Goal: Use online tool/utility: Utilize a website feature to perform a specific function

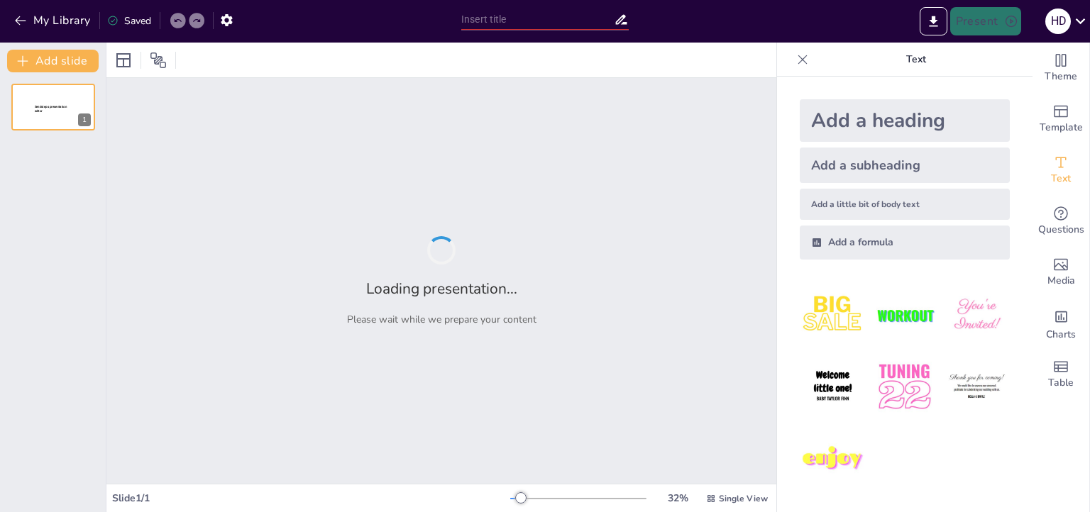
type input "Service Excellence: [PERSON_NAME]’s Key Offerings and Infrastructure"
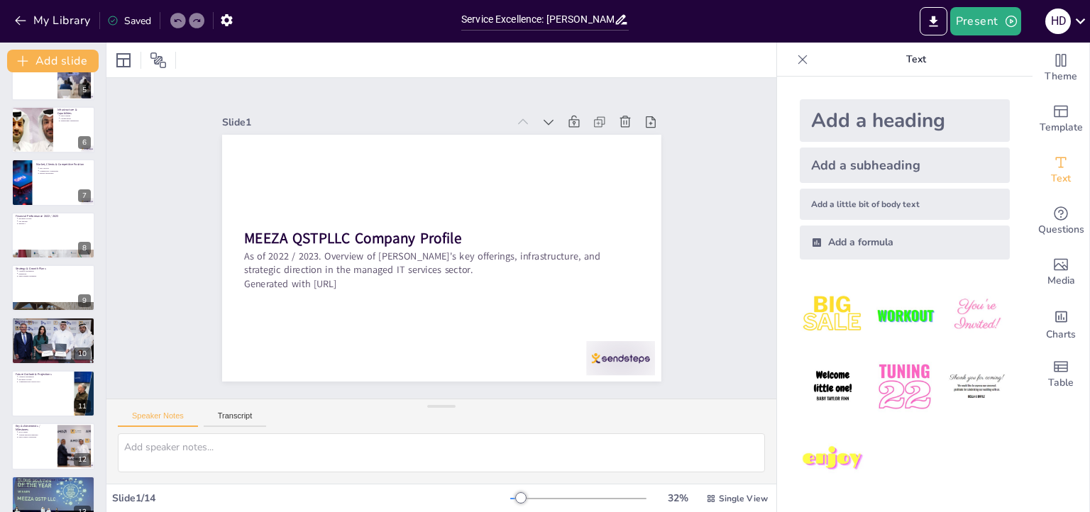
scroll to position [316, 0]
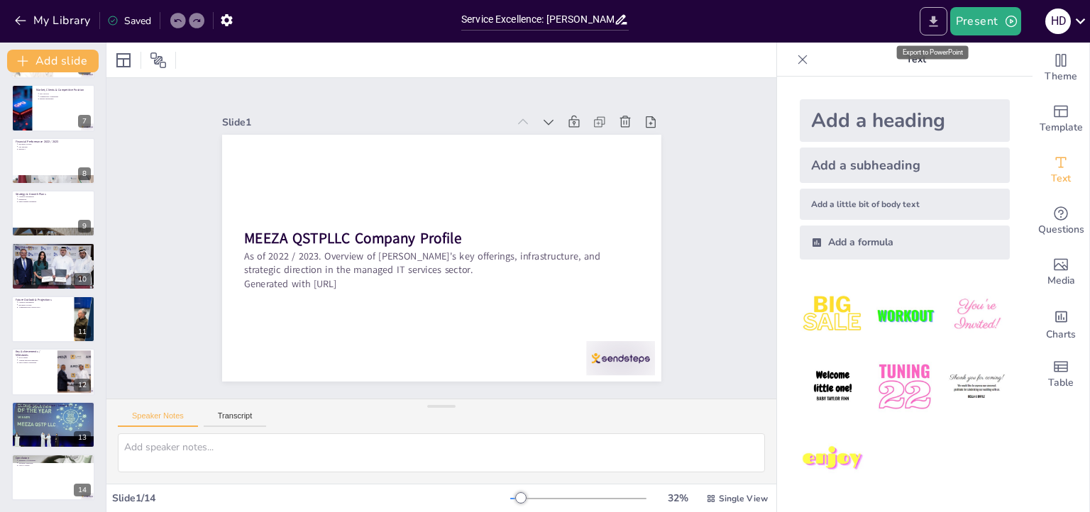
click at [931, 19] on icon "Export to PowerPoint" at bounding box center [933, 21] width 9 height 11
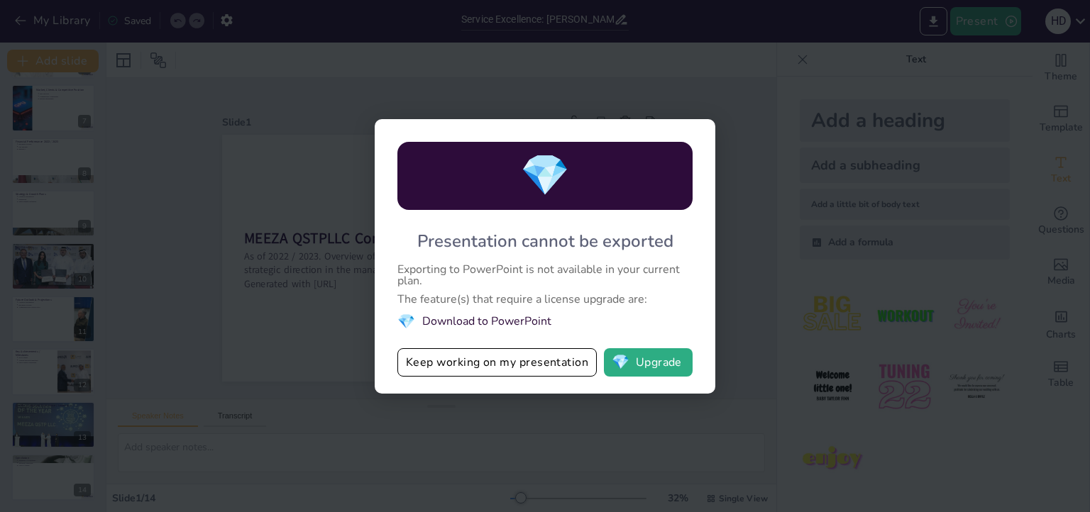
click at [500, 321] on li "💎 Download to PowerPoint" at bounding box center [544, 321] width 295 height 19
click at [654, 364] on button "💎 Upgrade" at bounding box center [648, 362] width 89 height 28
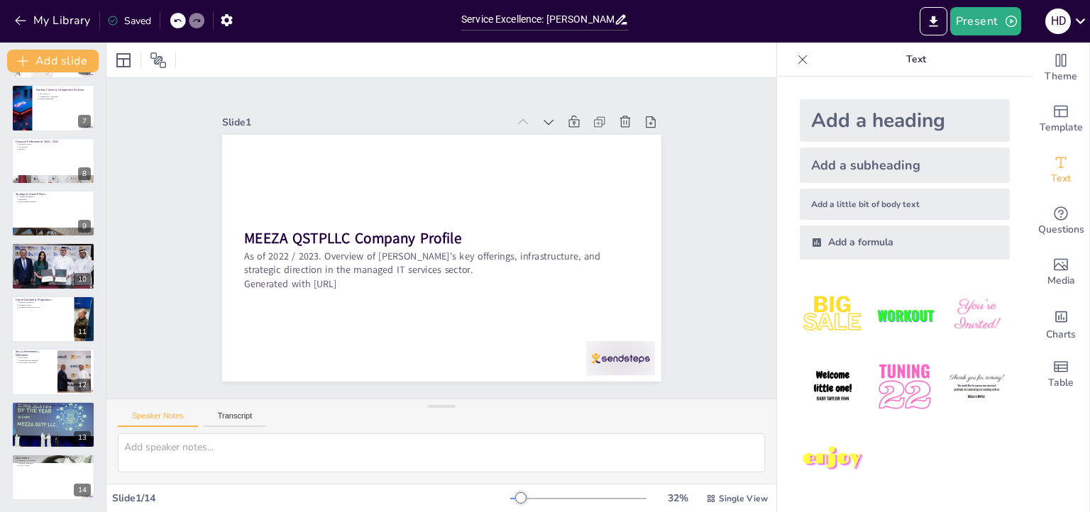
click at [173, 23] on div at bounding box center [178, 21] width 16 height 16
click at [194, 23] on icon at bounding box center [196, 20] width 9 height 9
click at [551, 22] on input "Service Excellence: [PERSON_NAME]’s Key Offerings and Infrastructure" at bounding box center [537, 19] width 153 height 21
click at [624, 20] on icon at bounding box center [621, 19] width 15 height 15
click at [933, 25] on icon "Export to PowerPoint" at bounding box center [933, 21] width 9 height 11
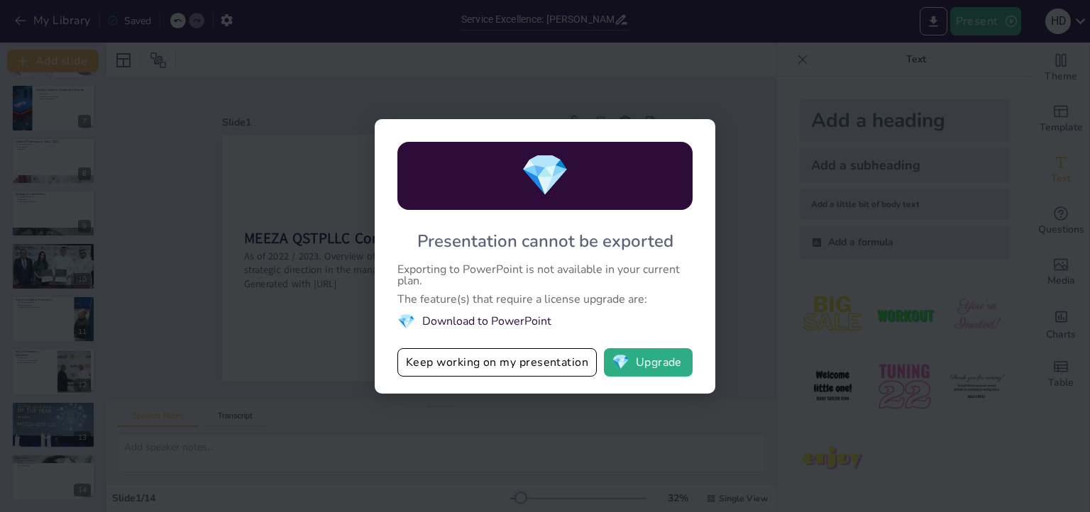
click at [768, 177] on div "💎 Presentation cannot be exported Exporting to PowerPoint is not available in y…" at bounding box center [545, 256] width 1090 height 512
click at [756, 185] on div "💎 Presentation cannot be exported Exporting to PowerPoint is not available in y…" at bounding box center [545, 256] width 1090 height 512
click at [252, 288] on div "💎 Presentation cannot be exported Exporting to PowerPoint is not available in y…" at bounding box center [545, 256] width 1090 height 512
click at [448, 365] on button "Keep working on my presentation" at bounding box center [496, 362] width 199 height 28
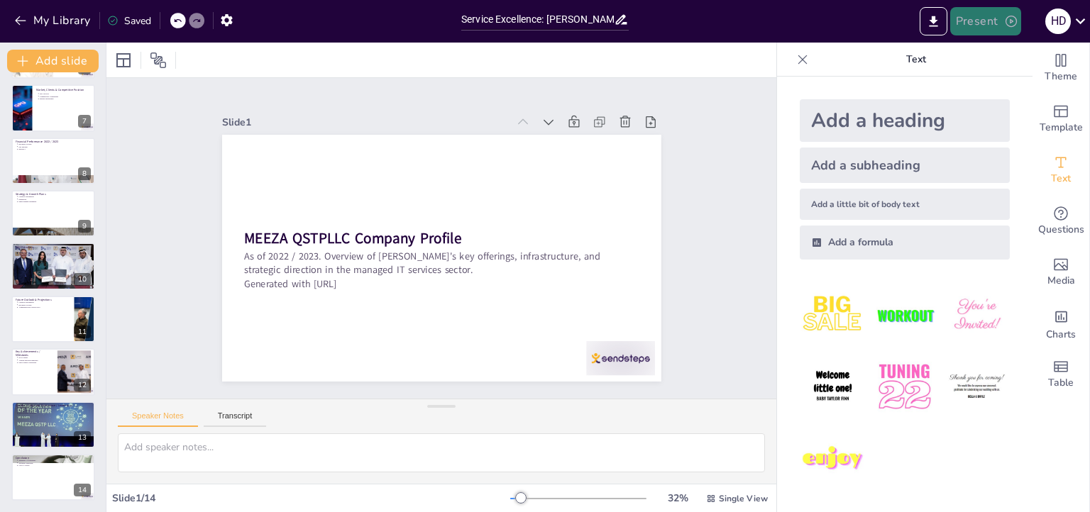
click at [977, 23] on button "Present" at bounding box center [985, 21] width 71 height 28
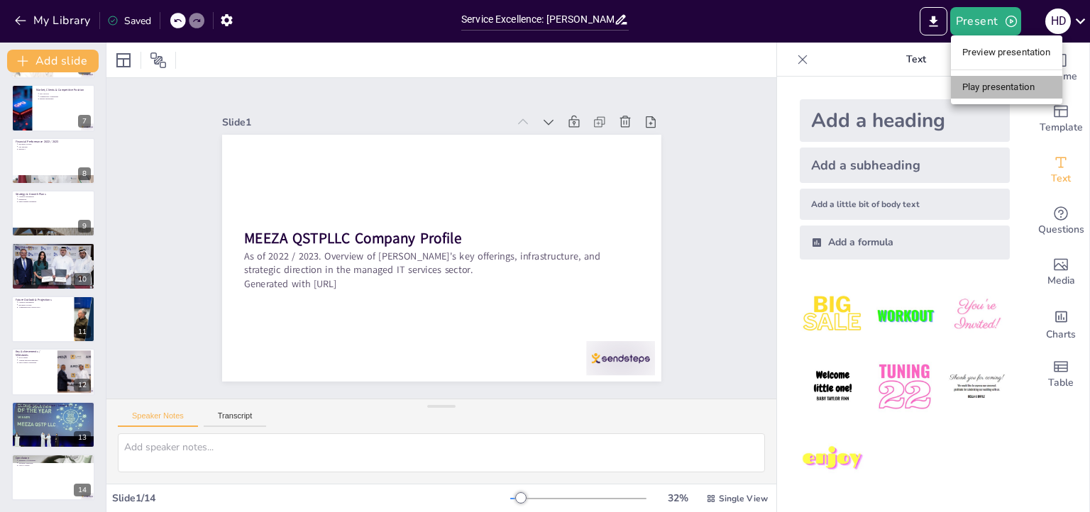
click at [989, 85] on li "Play presentation" at bounding box center [1006, 87] width 111 height 23
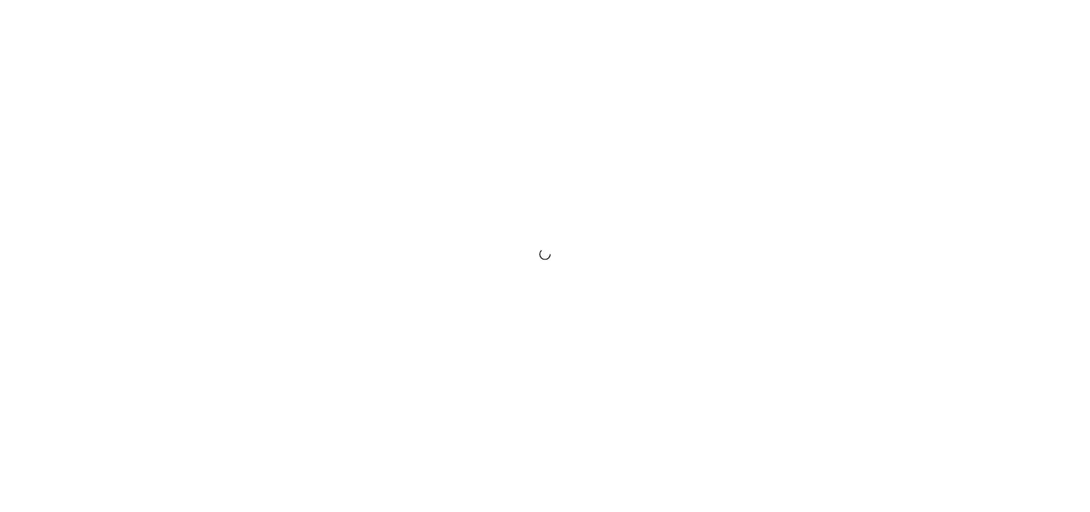
click at [973, 313] on div at bounding box center [545, 256] width 1090 height 512
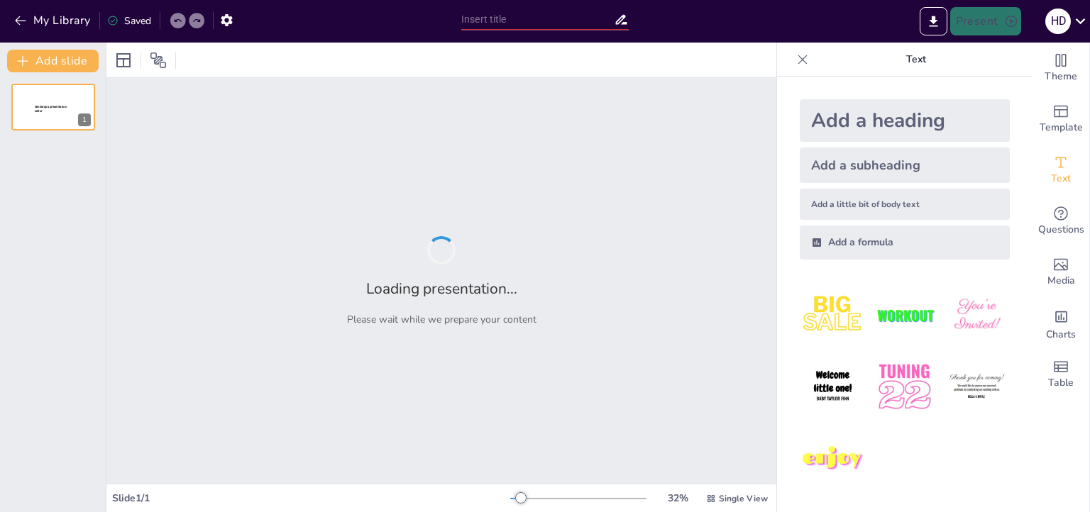
type input "Service Excellence: [PERSON_NAME]’s Key Offerings and Infrastructure"
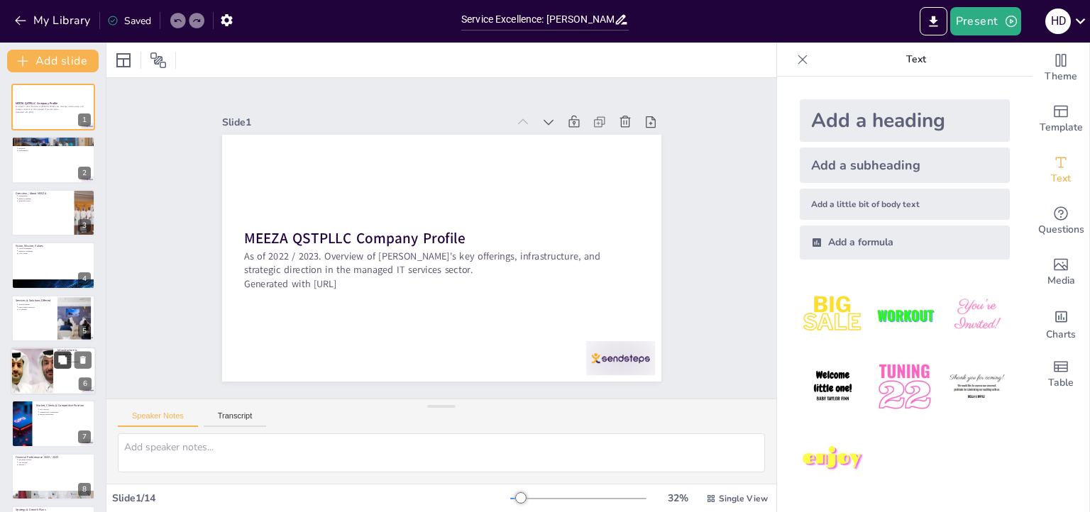
click at [70, 364] on button at bounding box center [62, 359] width 17 height 17
type textarea "The emphasis on Tier III data centres highlights MEEZA's commitment to reliabil…"
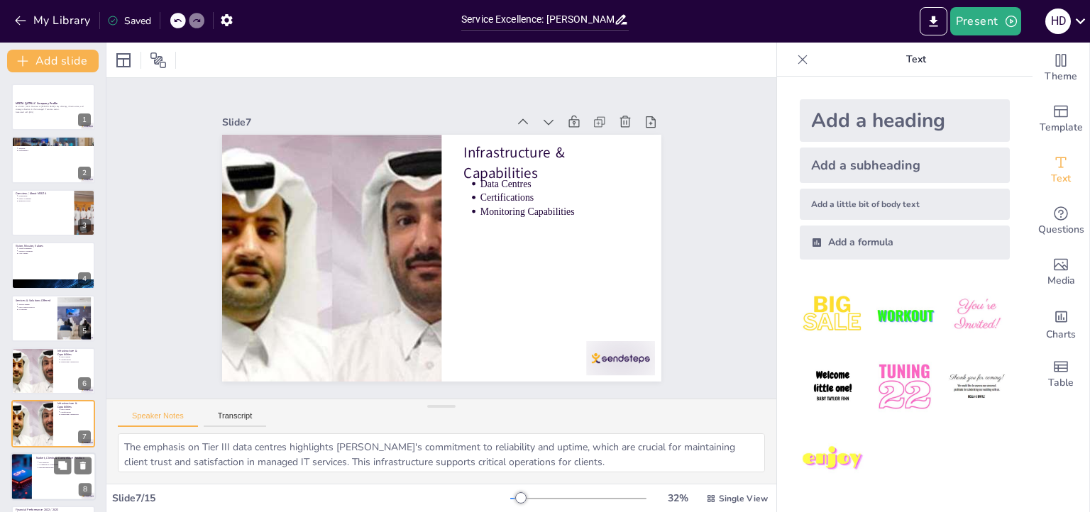
scroll to position [131, 0]
